Goal: Find specific page/section: Find specific page/section

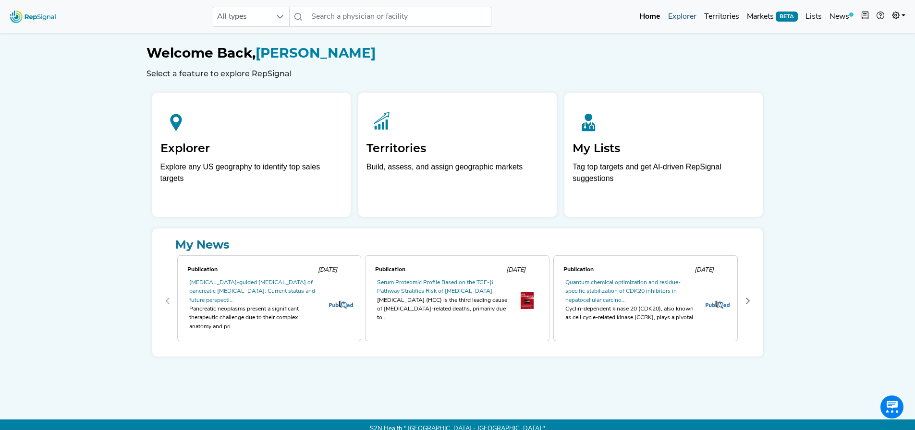
click at [678, 16] on link "Explorer" at bounding box center [682, 16] width 36 height 19
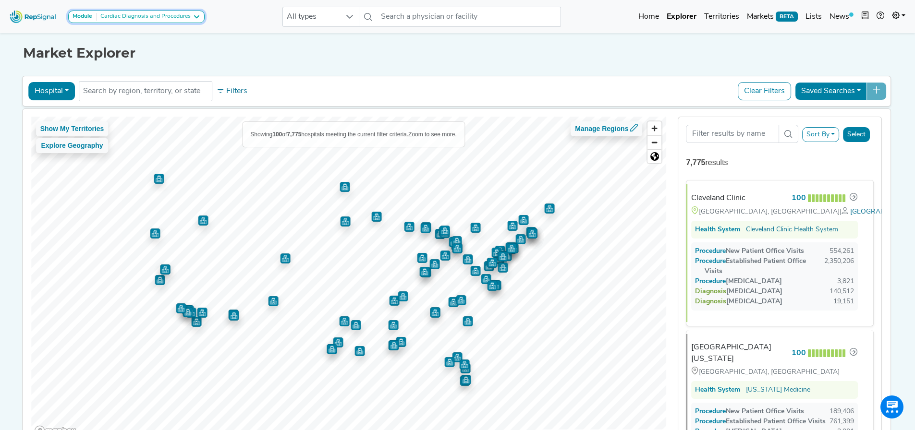
click at [128, 11] on button "Module Cardiac Diagnosis and Procedures" at bounding box center [136, 17] width 136 height 12
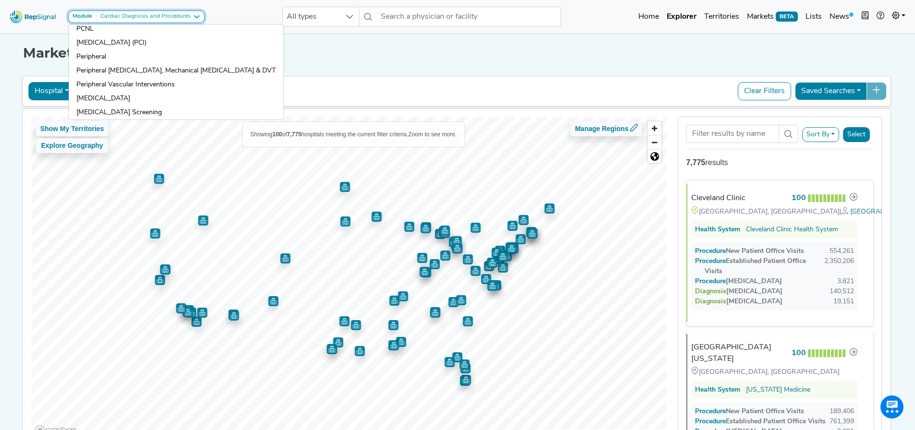
scroll to position [816, 0]
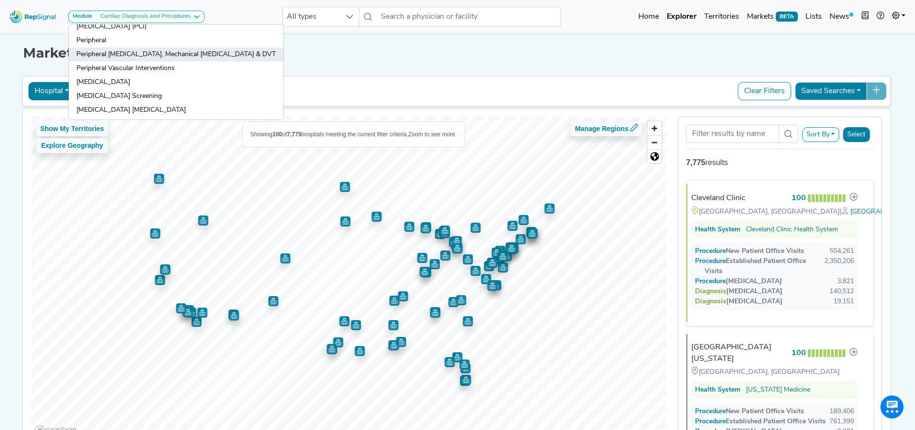
click at [132, 54] on link "Peripheral [MEDICAL_DATA], Mechanical [MEDICAL_DATA] & DVT" at bounding box center [176, 55] width 215 height 14
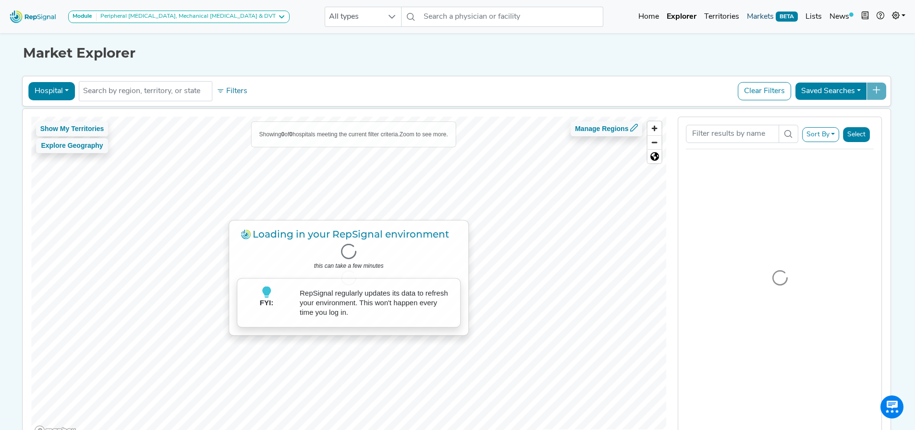
click at [763, 18] on link "Markets BETA" at bounding box center [772, 16] width 59 height 19
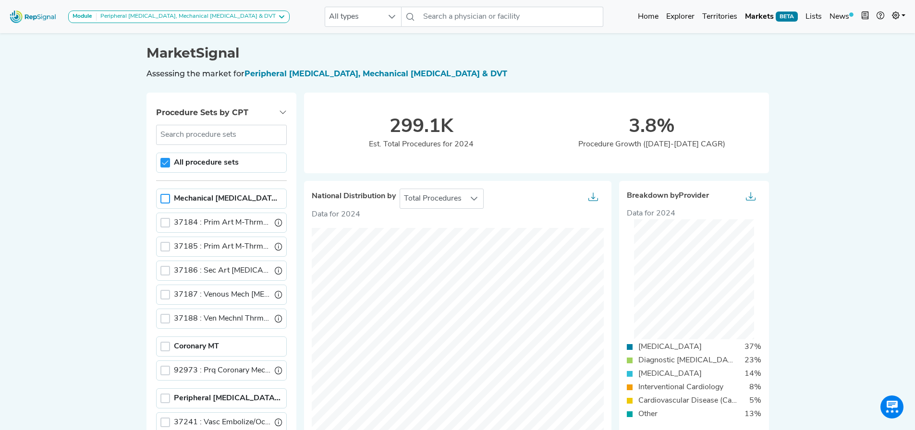
click at [164, 195] on div at bounding box center [165, 199] width 10 height 10
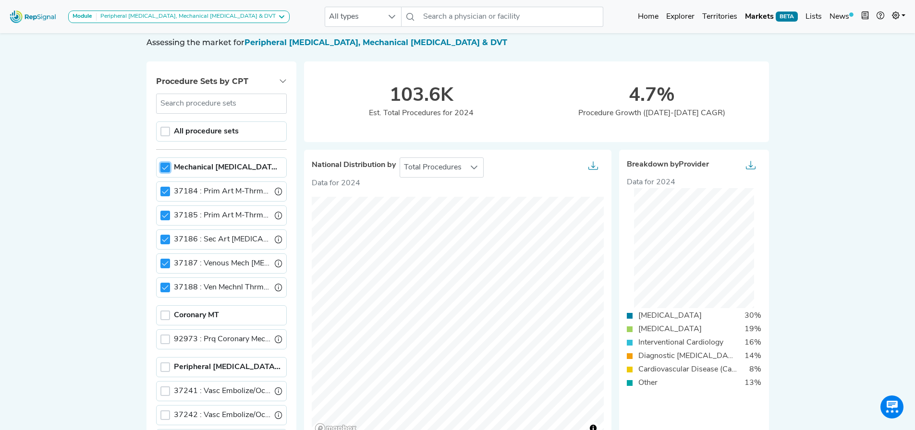
scroll to position [48, 0]
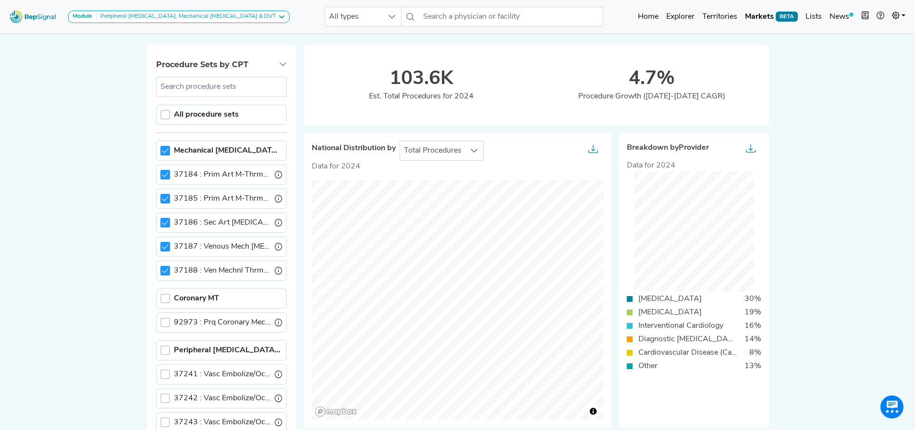
drag, startPoint x: 165, startPoint y: 150, endPoint x: 188, endPoint y: 289, distance: 141.2
click at [165, 150] on icon at bounding box center [165, 150] width 7 height 7
click at [166, 297] on div at bounding box center [165, 299] width 10 height 10
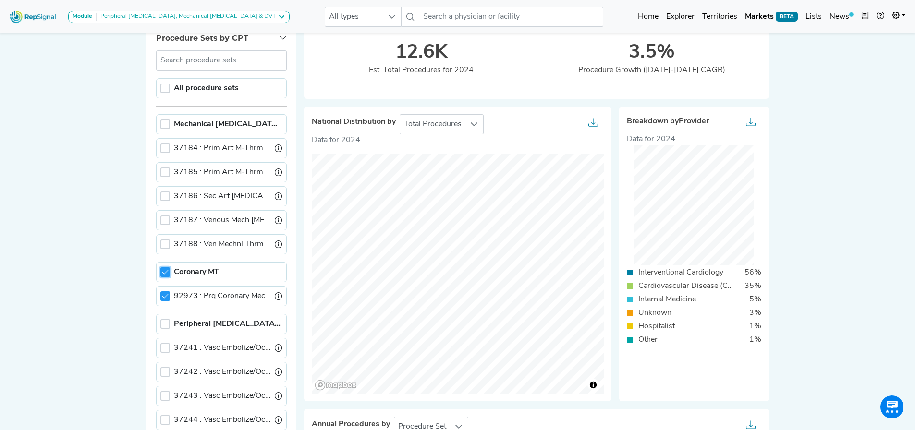
scroll to position [96, 0]
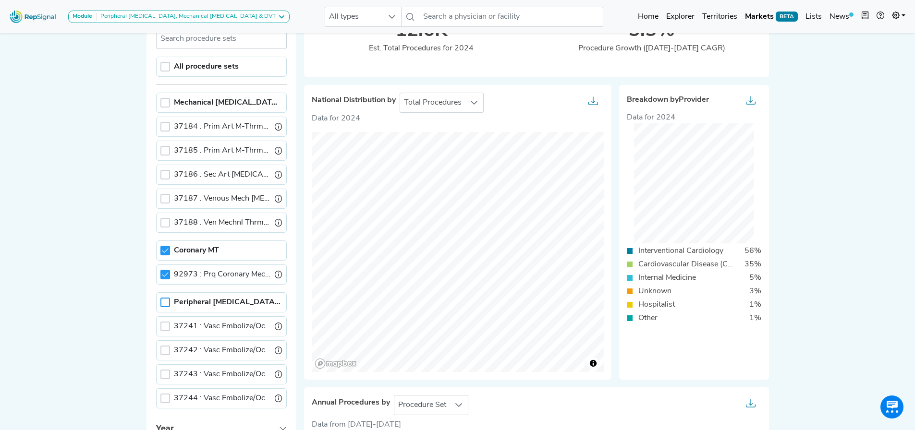
click at [164, 249] on icon at bounding box center [165, 250] width 7 height 7
click at [163, 305] on div at bounding box center [165, 303] width 10 height 10
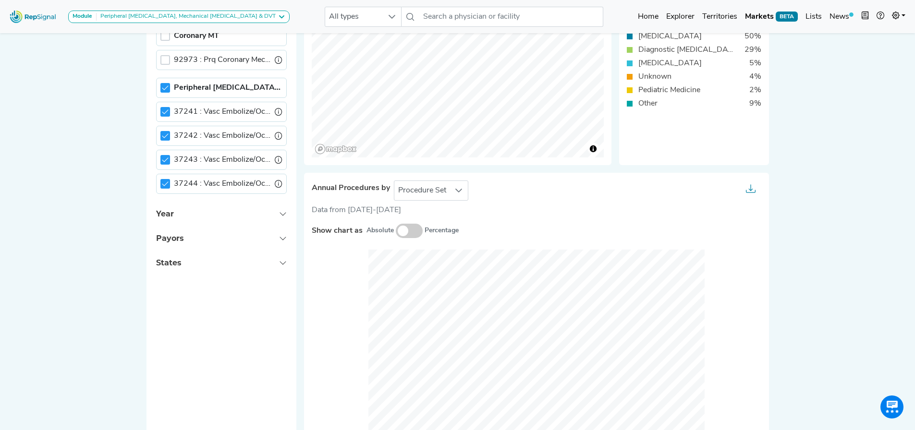
scroll to position [240, 0]
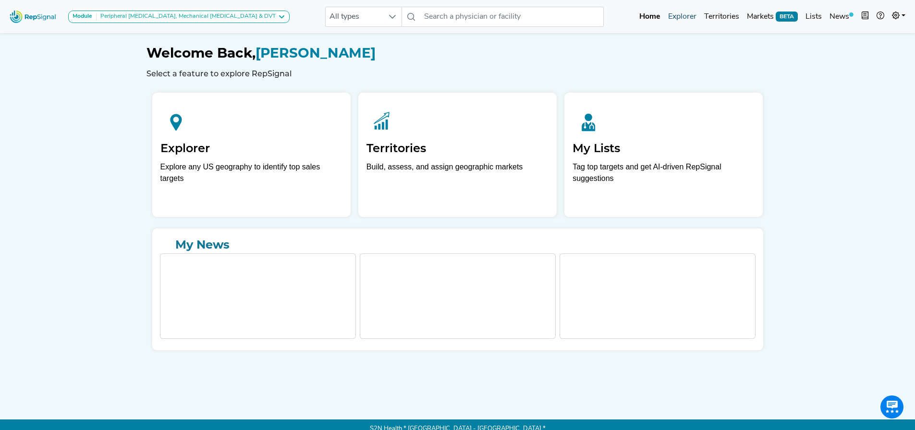
click at [679, 22] on link "Explorer" at bounding box center [682, 16] width 36 height 19
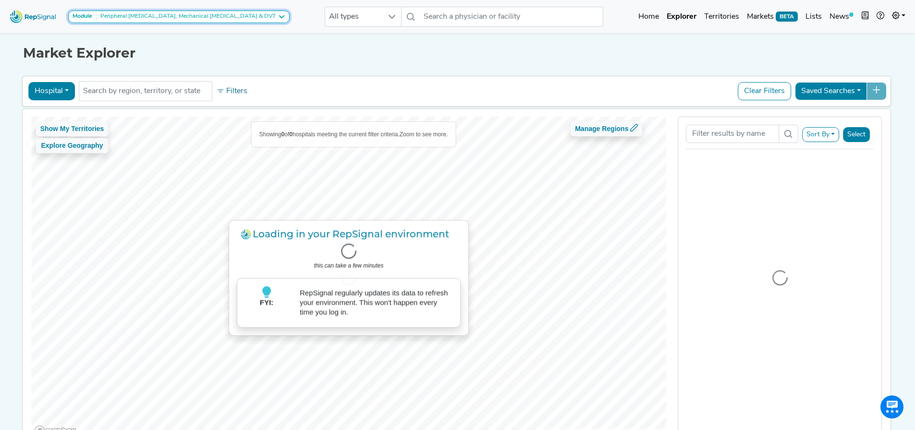
click at [211, 17] on div "Peripheral [MEDICAL_DATA], Mechanical [MEDICAL_DATA] & DVT" at bounding box center [186, 17] width 179 height 8
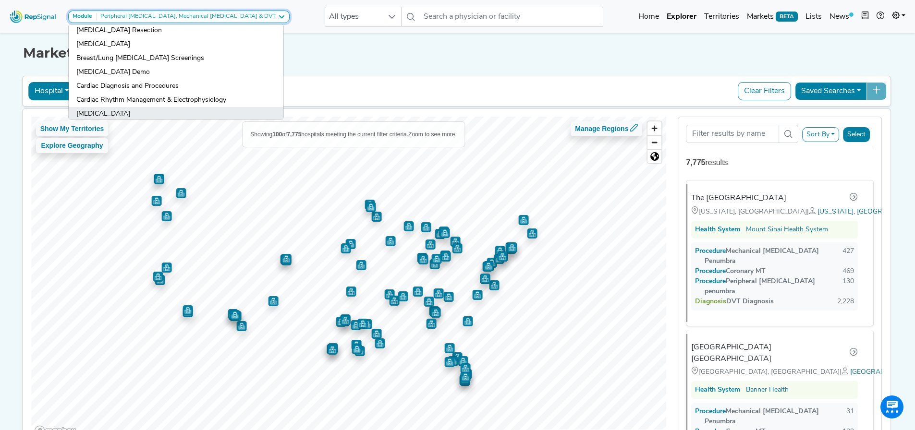
scroll to position [192, 0]
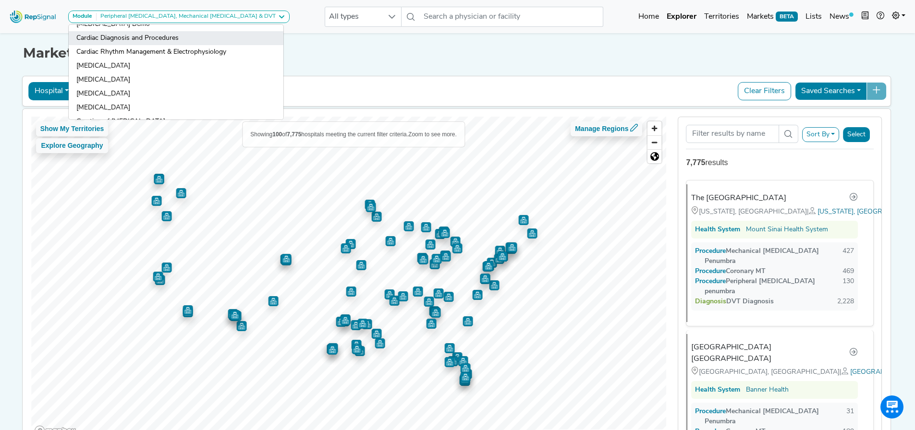
click at [119, 41] on link "Cardiac Diagnosis and Procedures" at bounding box center [176, 38] width 215 height 14
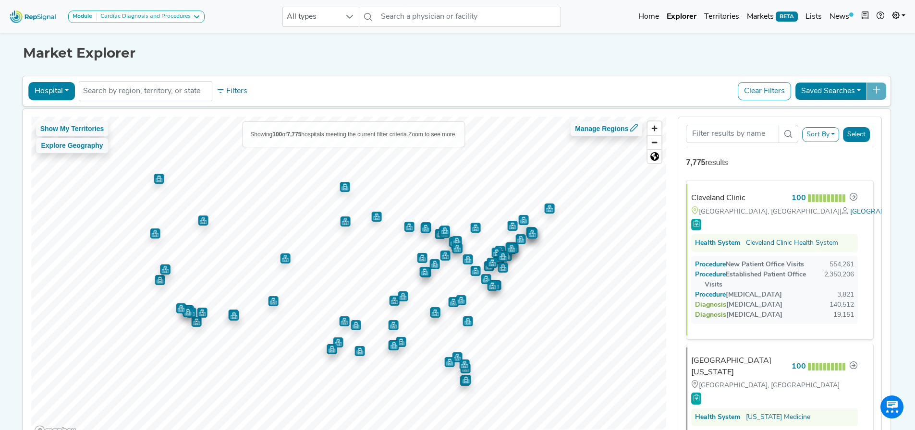
click at [58, 89] on button "Hospital" at bounding box center [51, 91] width 47 height 18
click at [61, 166] on link "Office" at bounding box center [67, 167] width 76 height 15
